Goal: Task Accomplishment & Management: Use online tool/utility

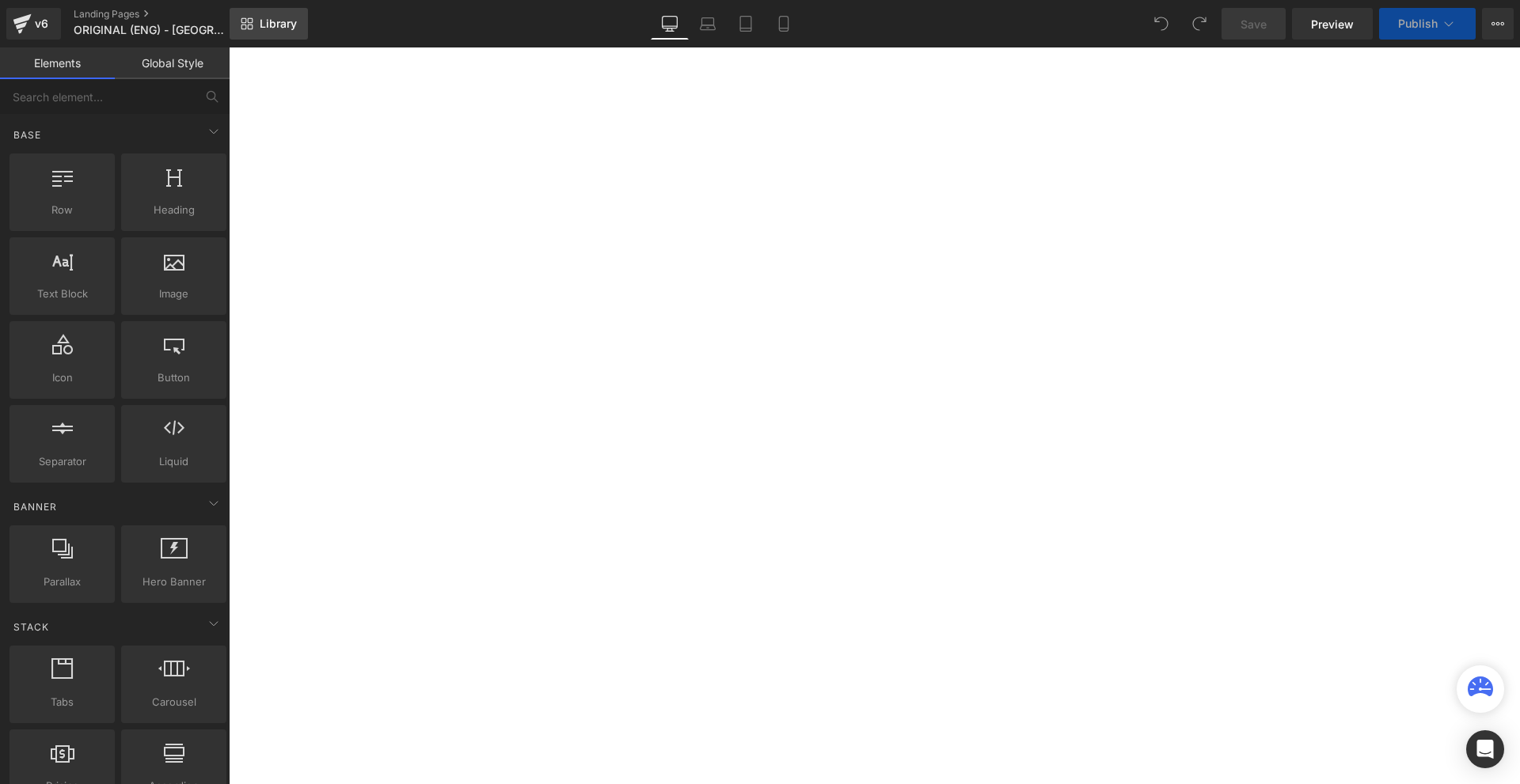
click at [267, 30] on span "Library" at bounding box center [278, 23] width 37 height 14
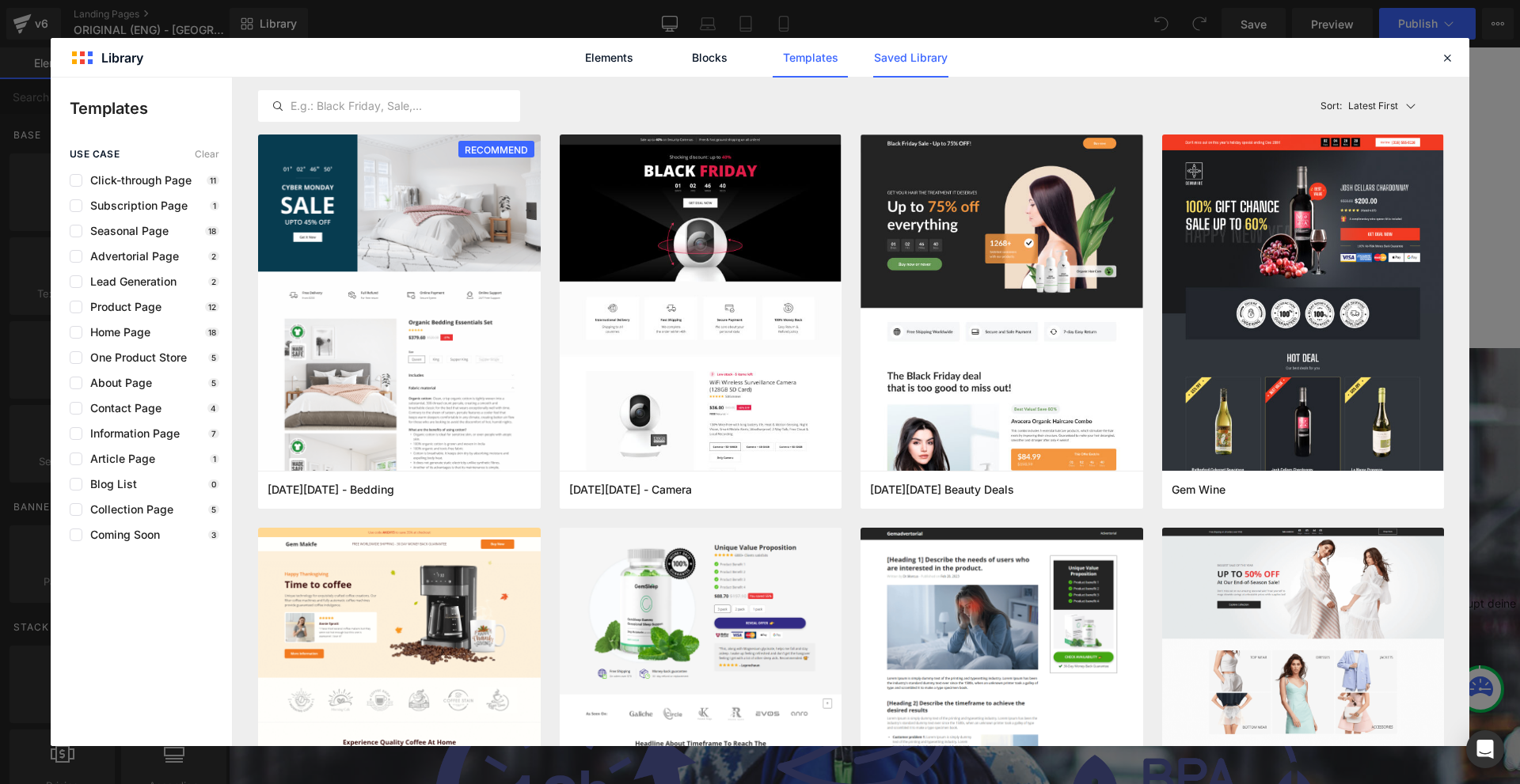
click at [893, 67] on link "Saved Library" at bounding box center [911, 58] width 75 height 39
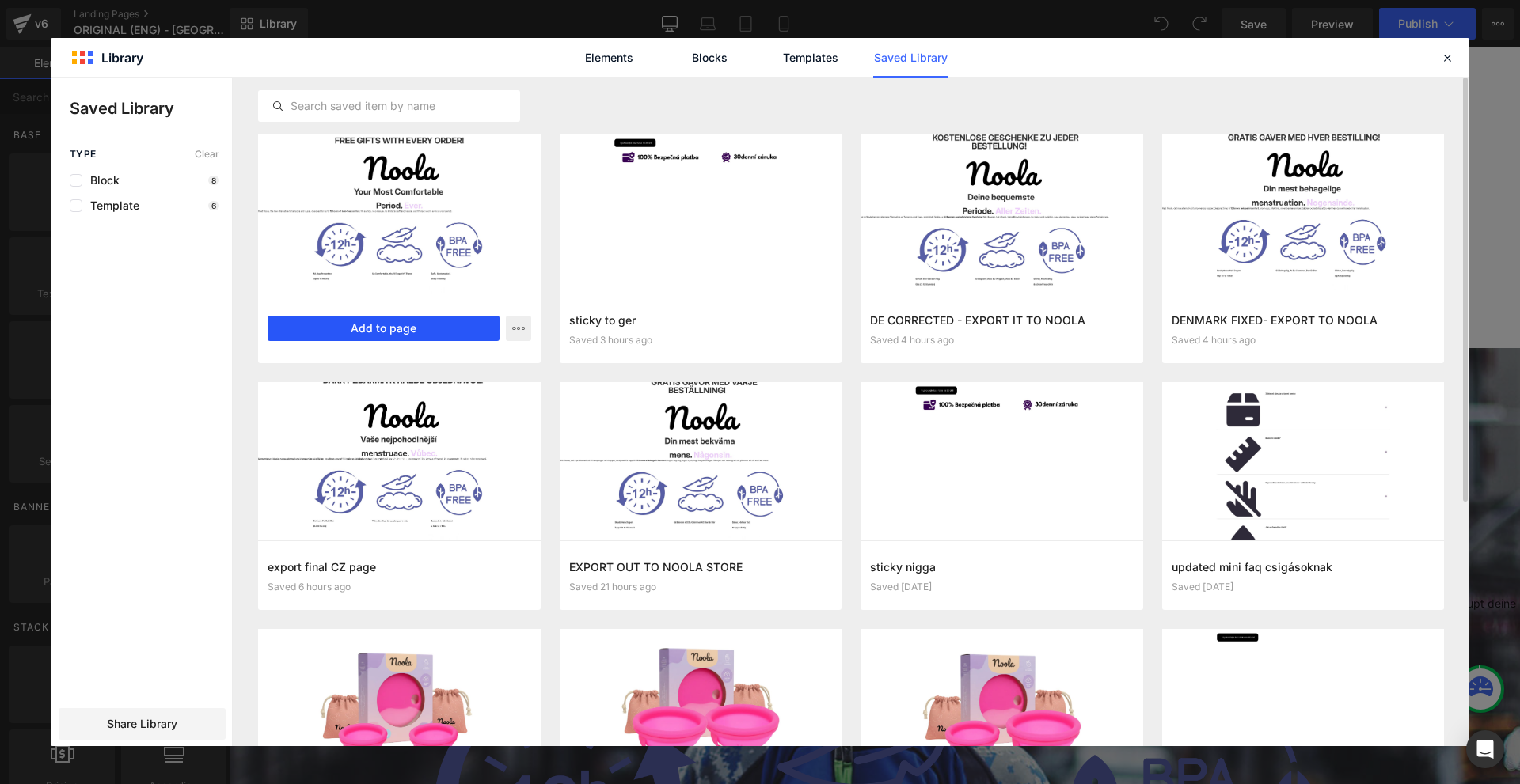
click at [433, 333] on button "Add to page" at bounding box center [382, 328] width 231 height 25
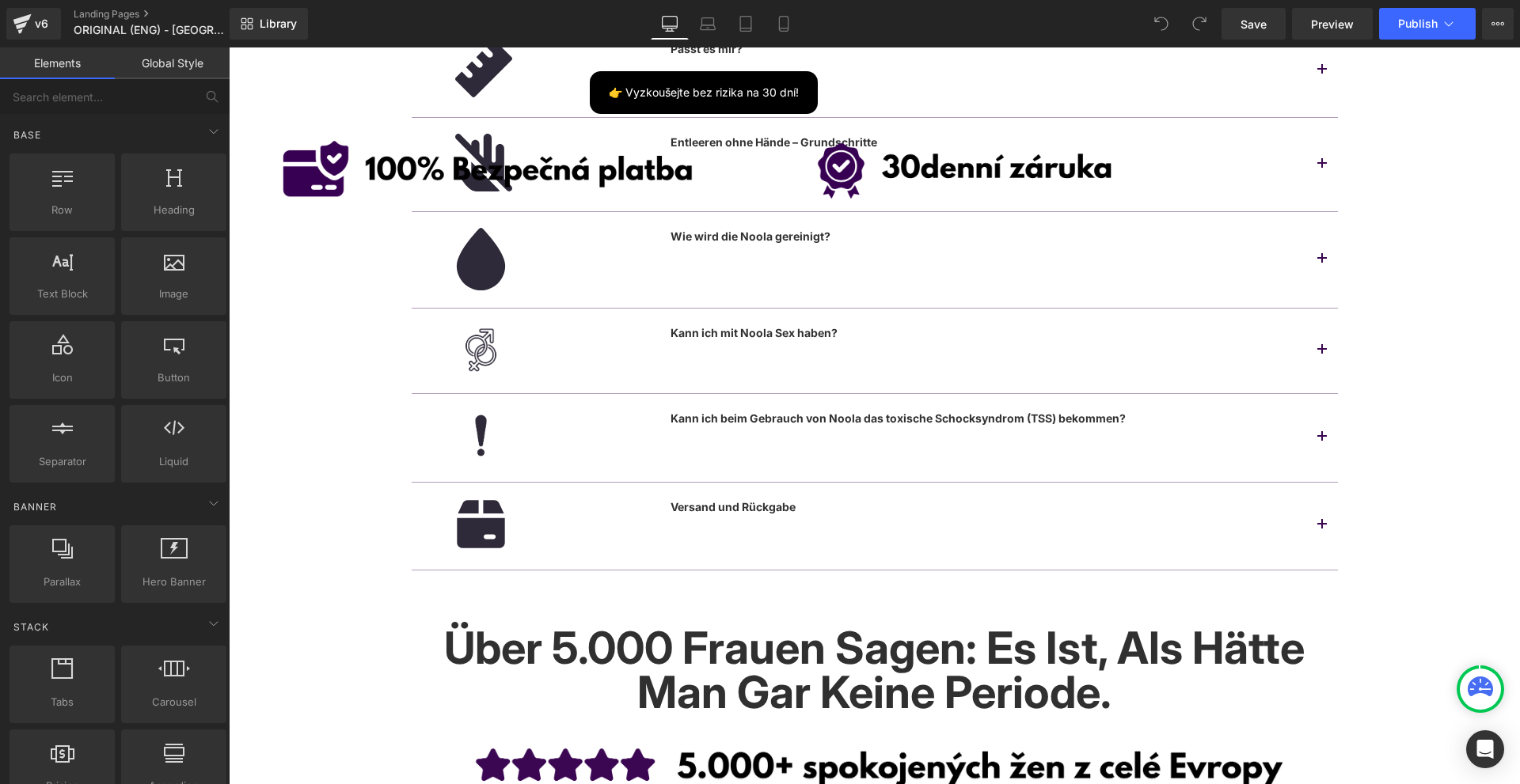
scroll to position [23278, 0]
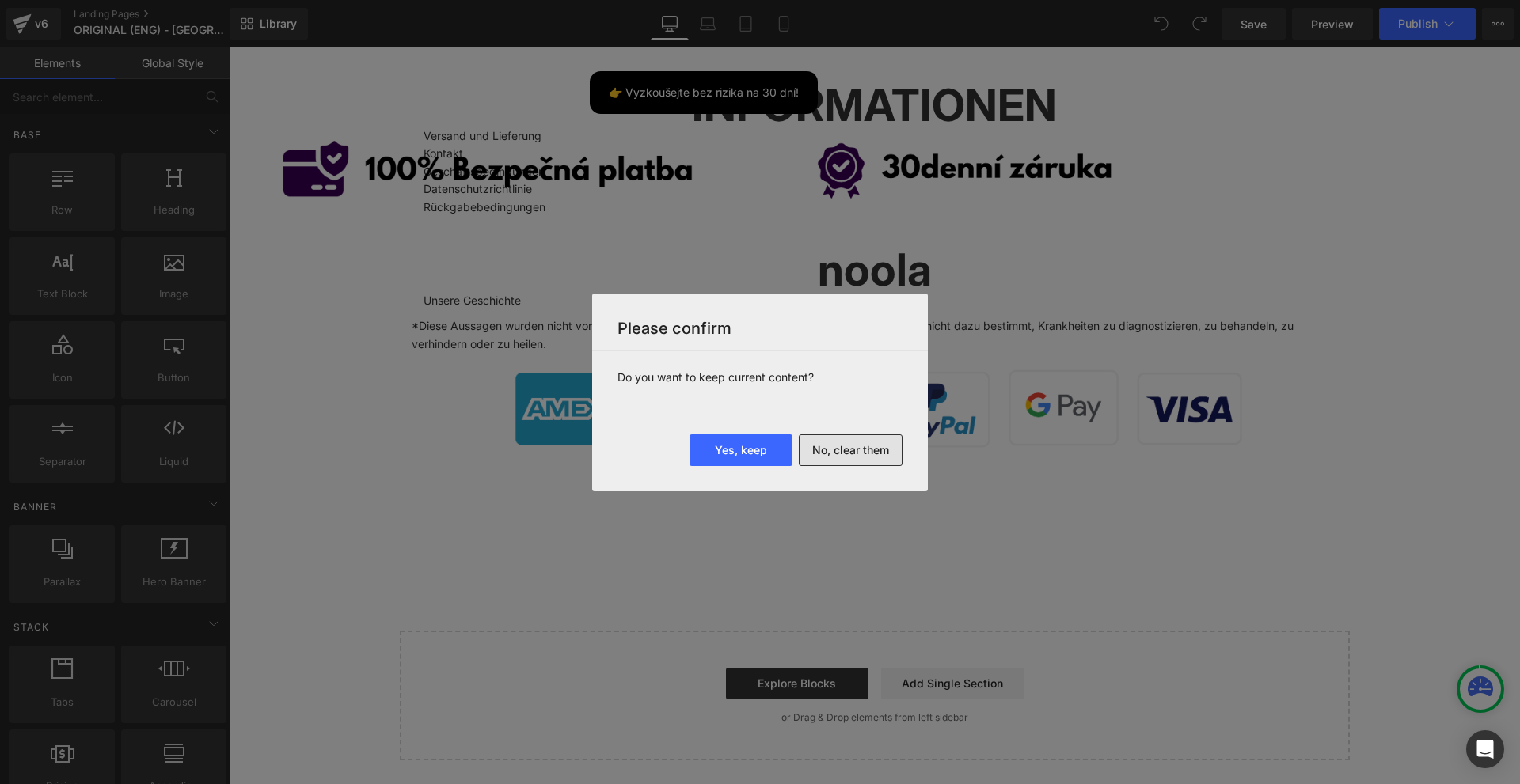
click at [827, 452] on button "No, clear them" at bounding box center [850, 451] width 104 height 32
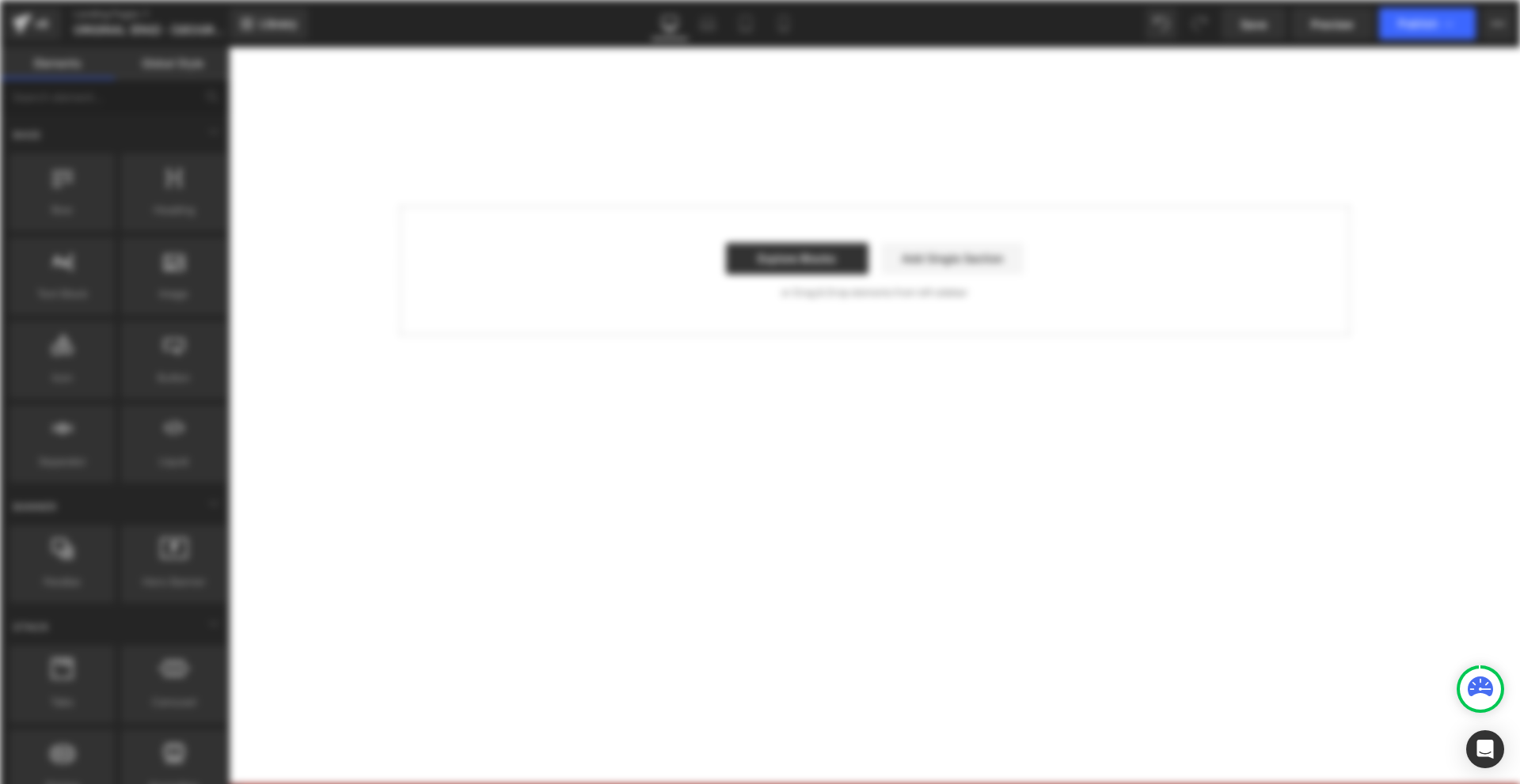
scroll to position [0, 0]
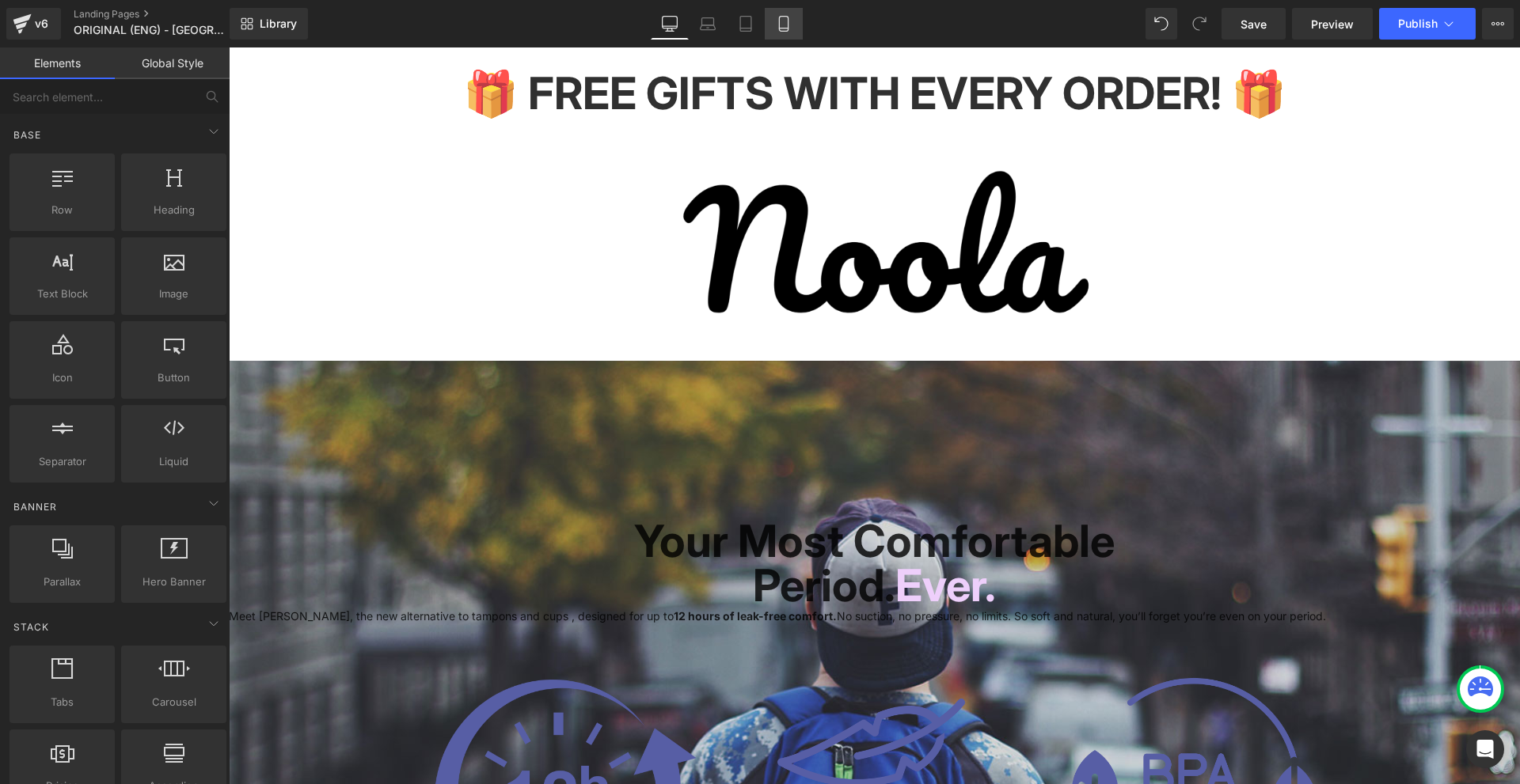
click at [772, 23] on link "Mobile" at bounding box center [783, 23] width 38 height 32
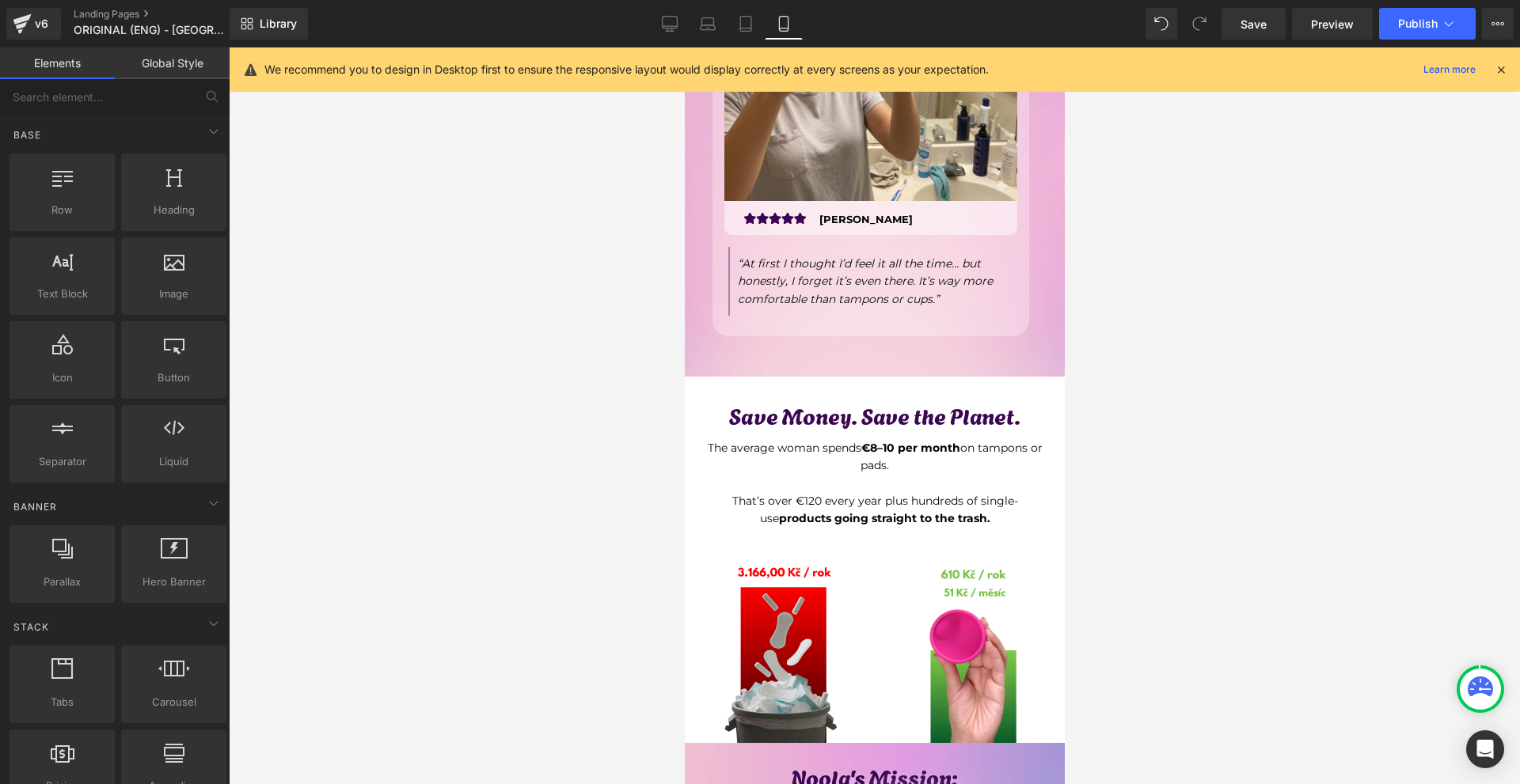
scroll to position [5301, 0]
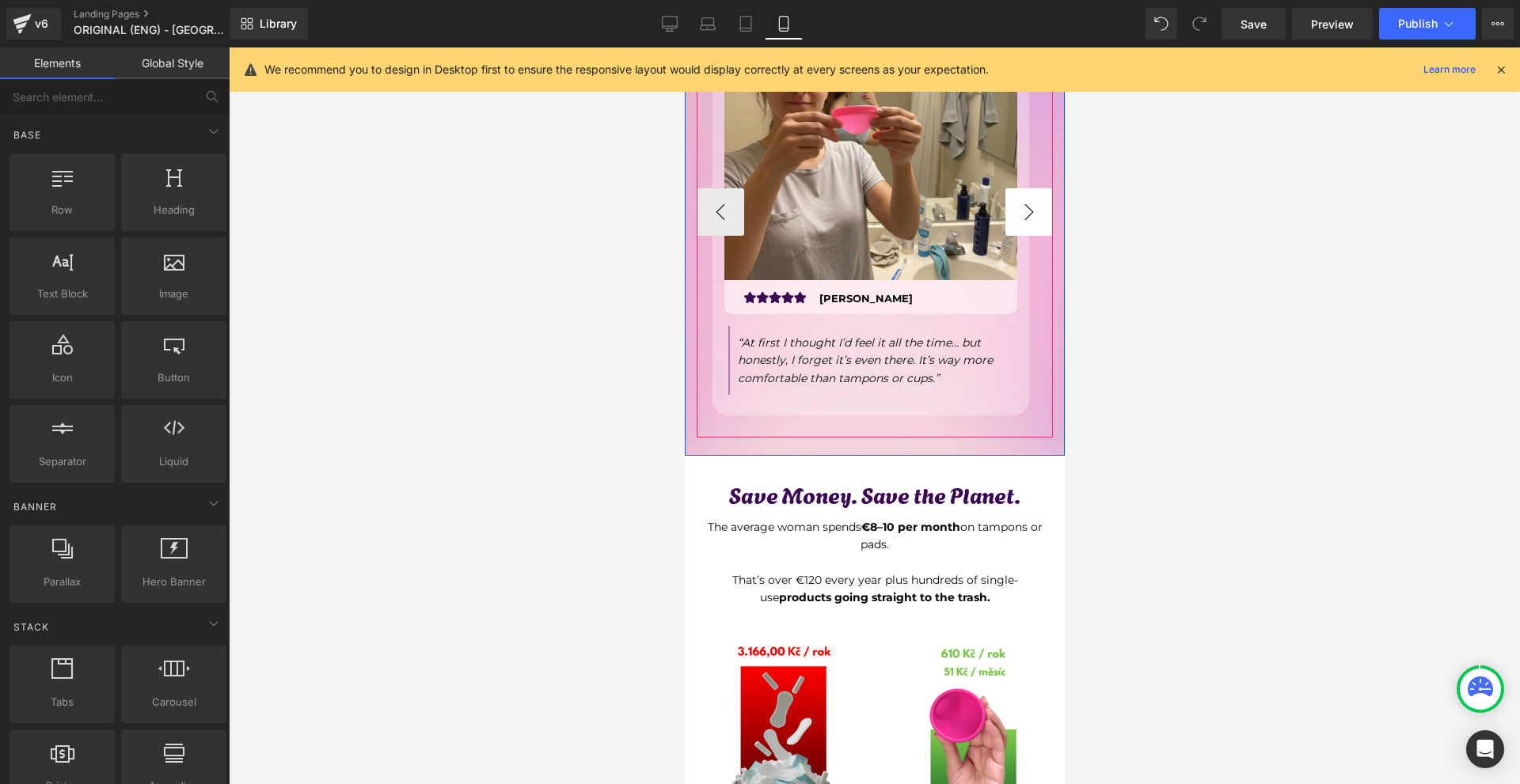
click at [1027, 188] on button "›" at bounding box center [1028, 212] width 48 height 48
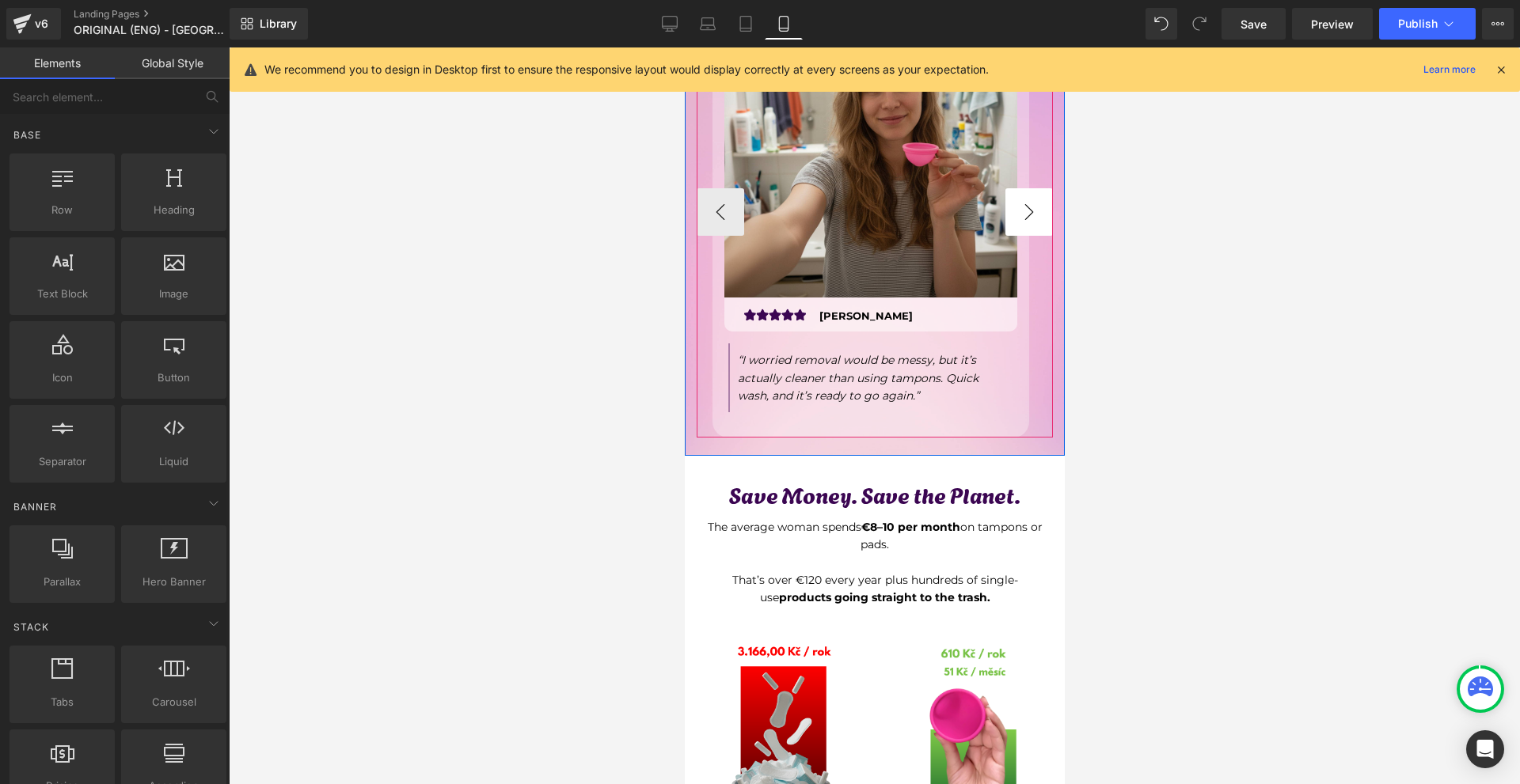
click at [1027, 188] on button "›" at bounding box center [1028, 212] width 48 height 48
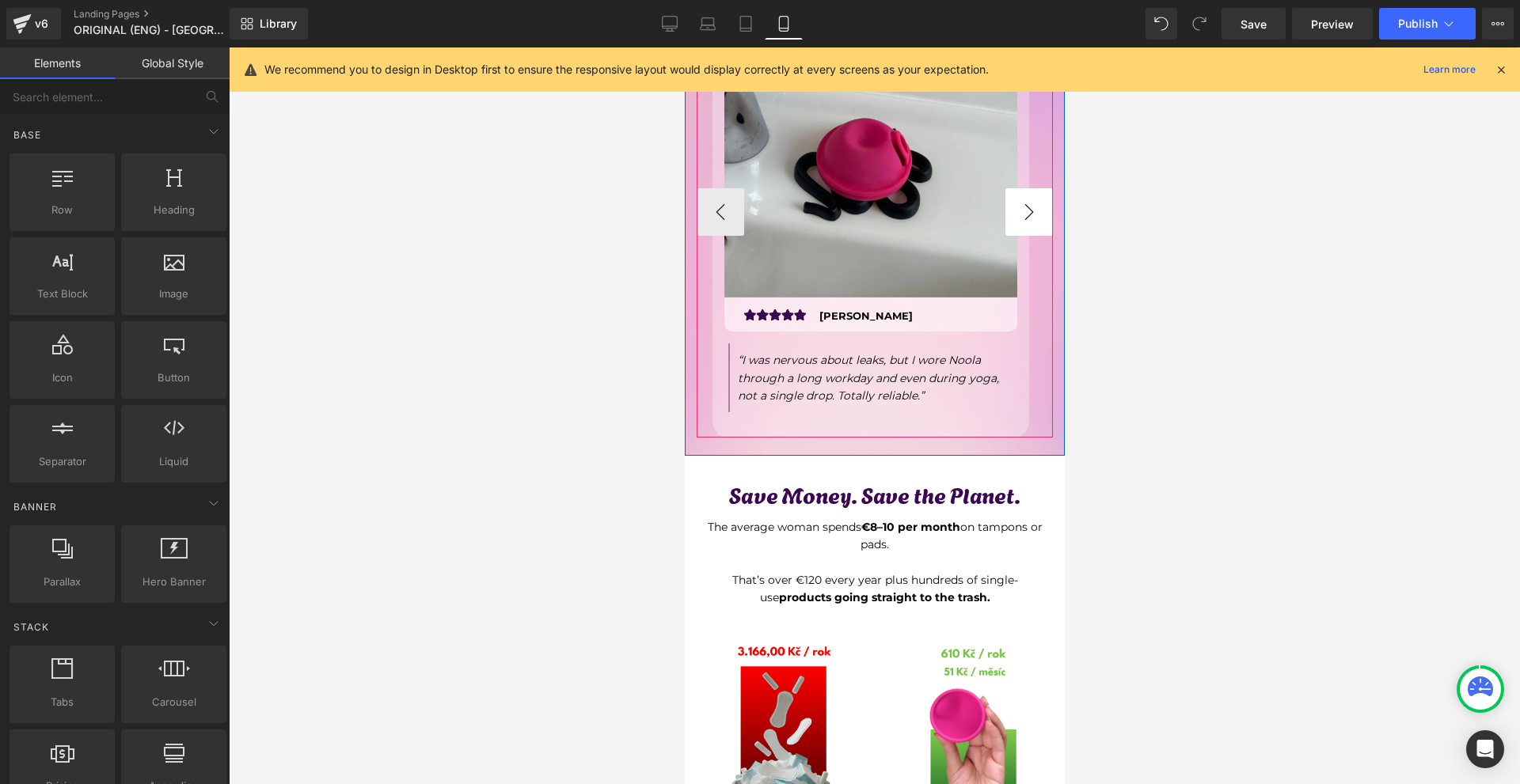
click at [1027, 188] on button "›" at bounding box center [1028, 212] width 48 height 48
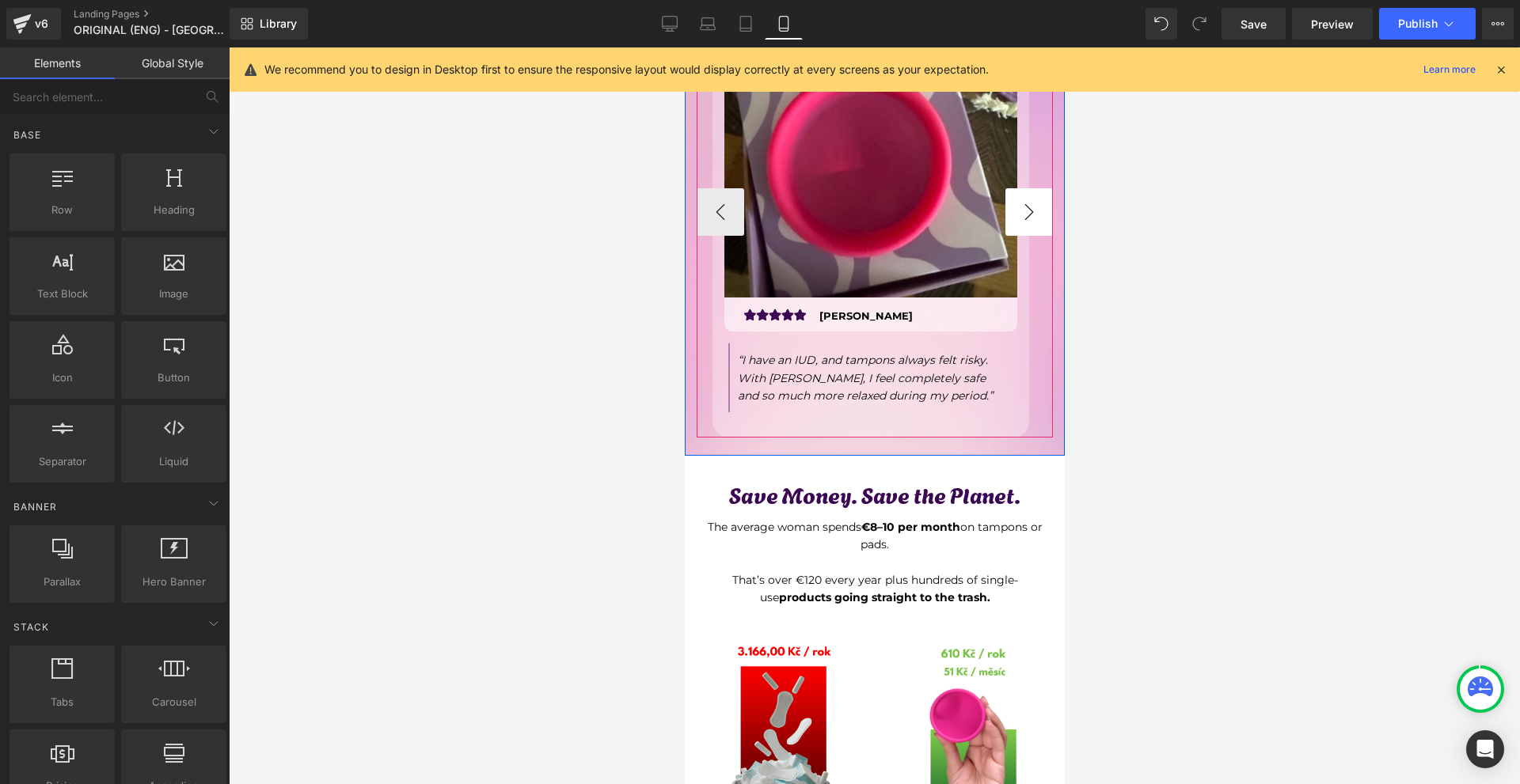
click at [1026, 188] on button "›" at bounding box center [1028, 212] width 48 height 48
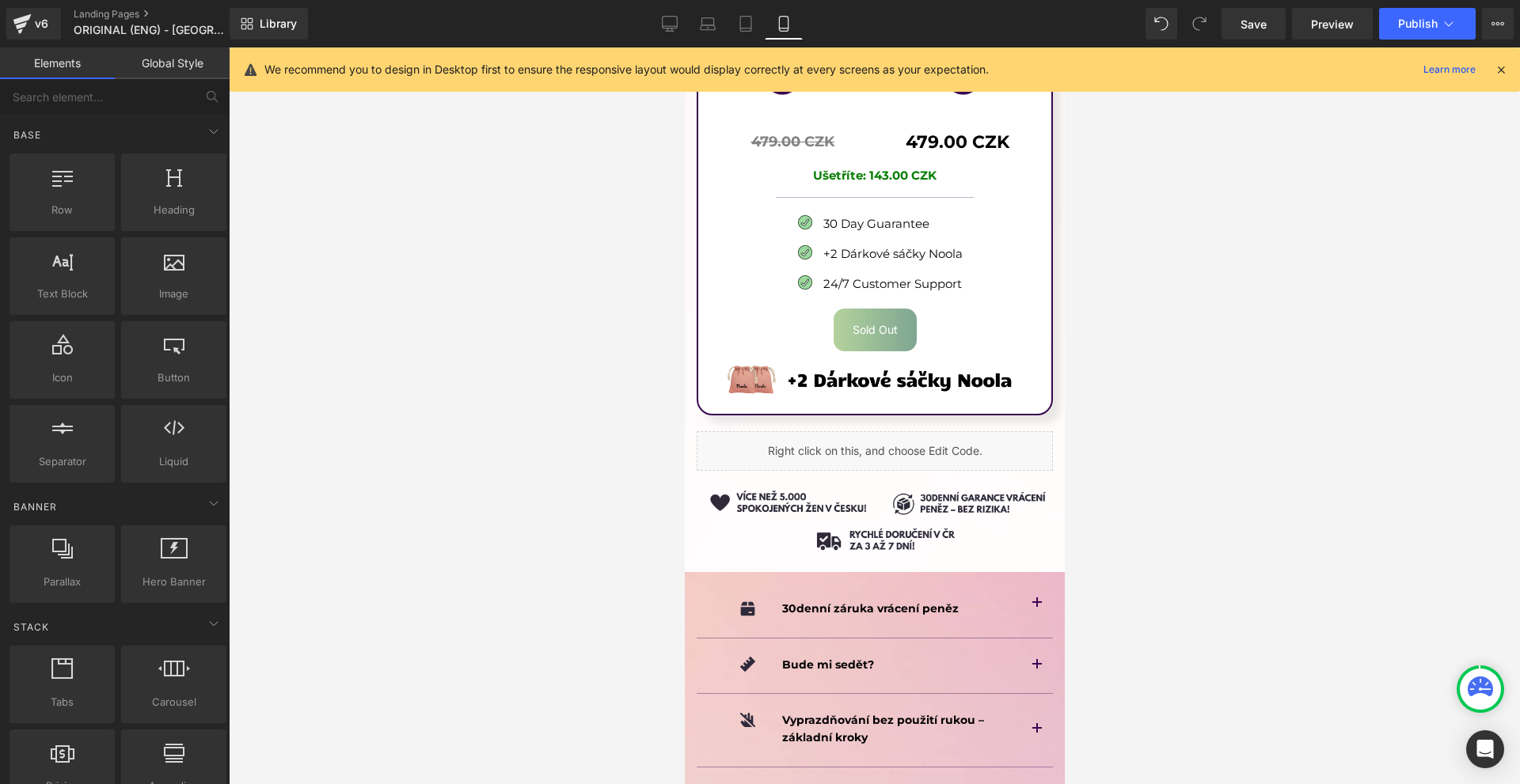
scroll to position [10522, 0]
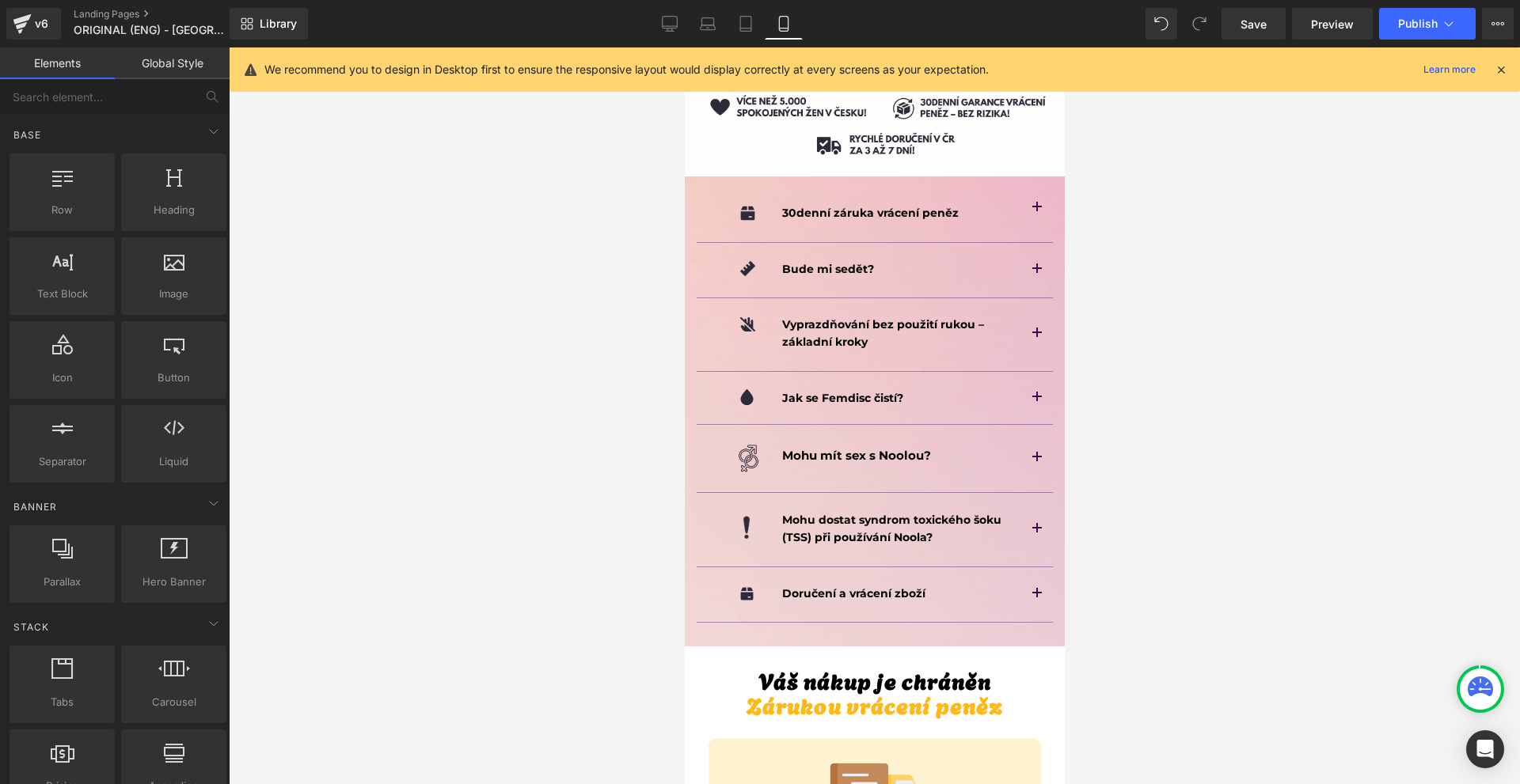
click at [1511, 66] on div "We recommend you to design in Desktop first to ensure the responsive layout wou…" at bounding box center [874, 69] width 1290 height 44
click at [1499, 70] on icon at bounding box center [1500, 69] width 14 height 14
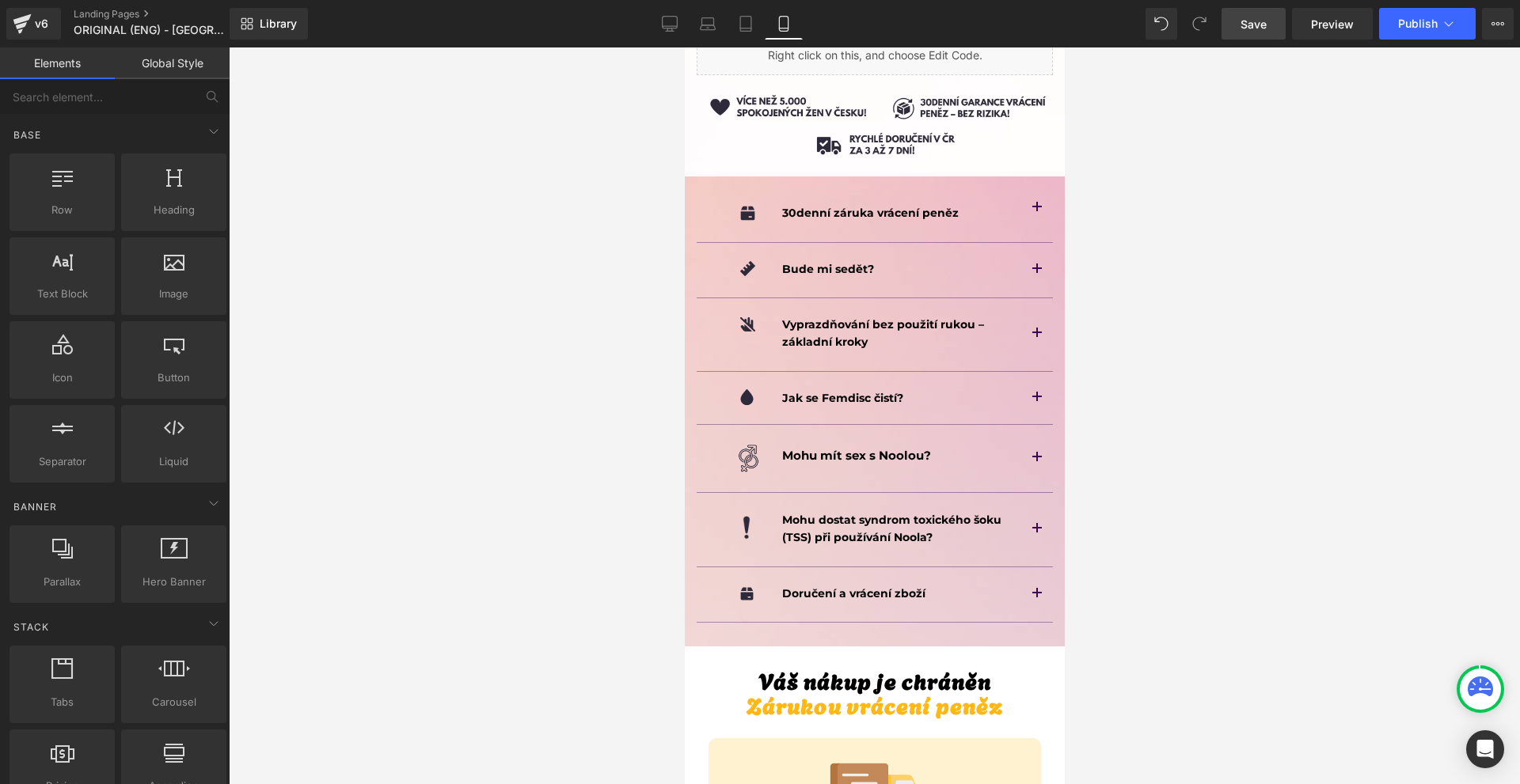
click at [1245, 21] on span "Save" at bounding box center [1253, 24] width 26 height 17
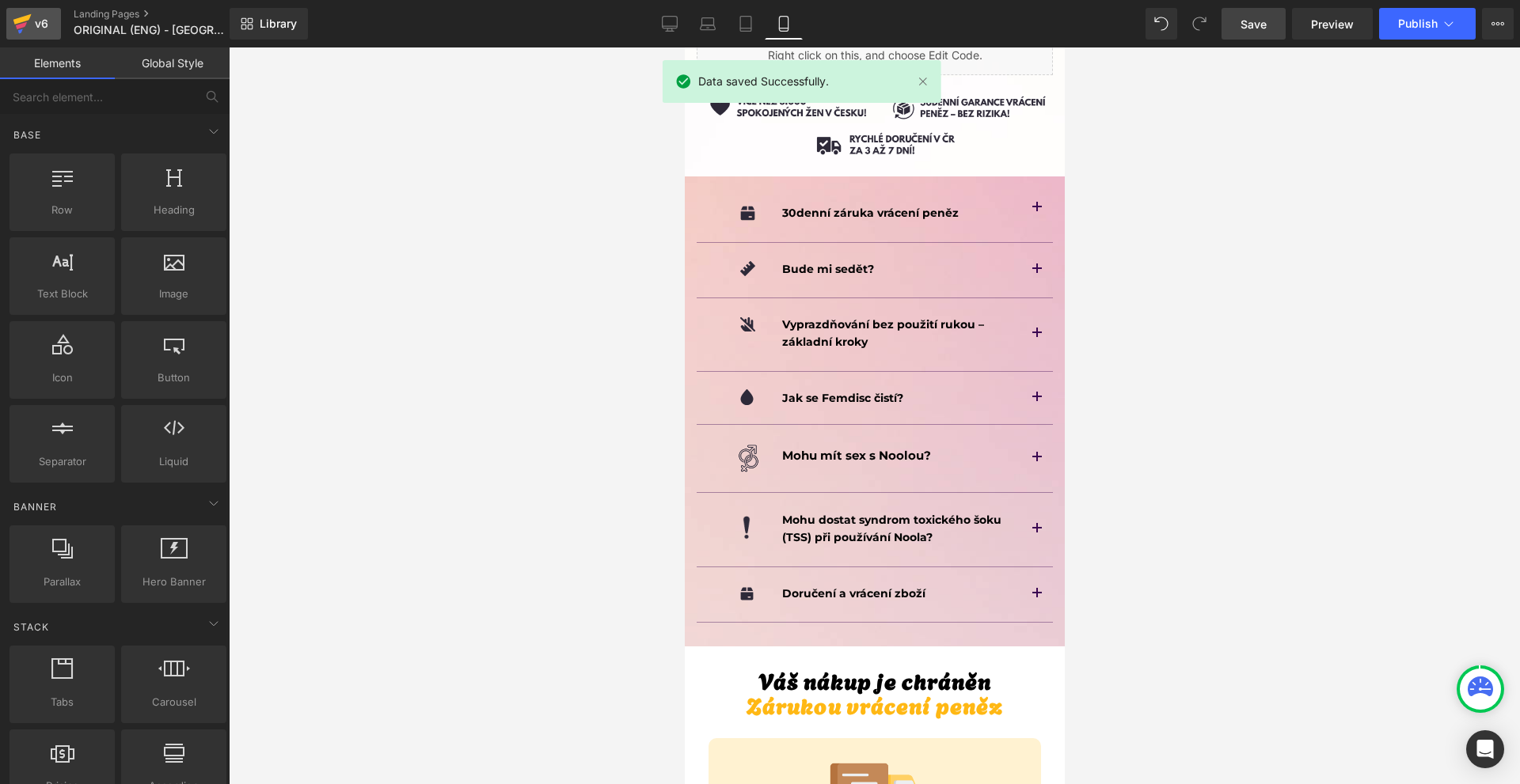
click at [43, 14] on div "v6" at bounding box center [41, 23] width 20 height 21
